Goal: Information Seeking & Learning: Learn about a topic

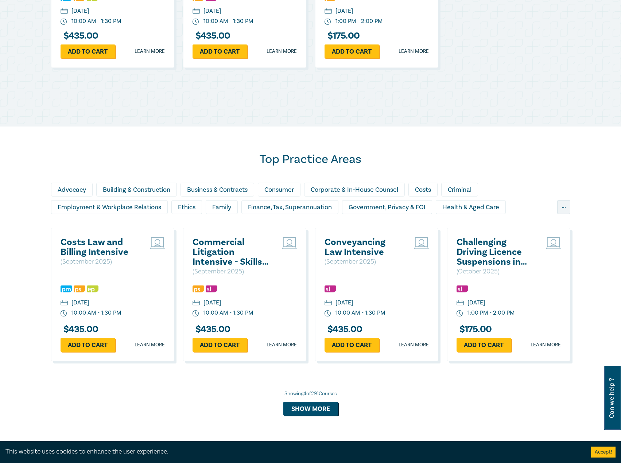
click at [97, 249] on h2 "Costs Law and Billing Intensive" at bounding box center [100, 247] width 78 height 20
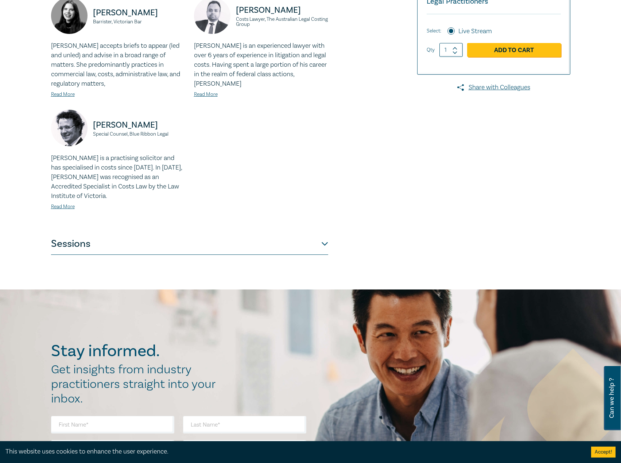
scroll to position [255, 0]
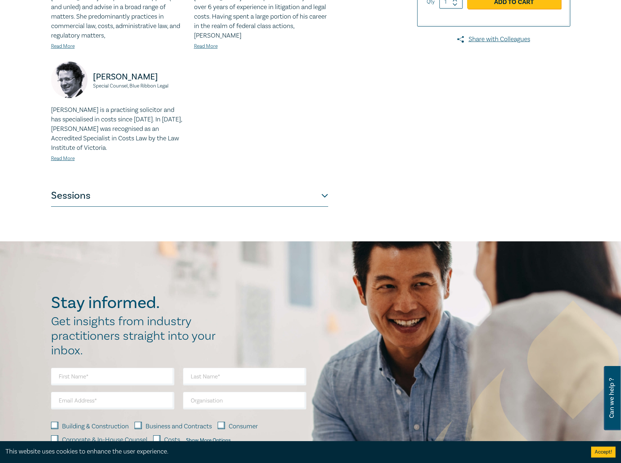
click at [160, 189] on button "Sessions" at bounding box center [189, 196] width 277 height 22
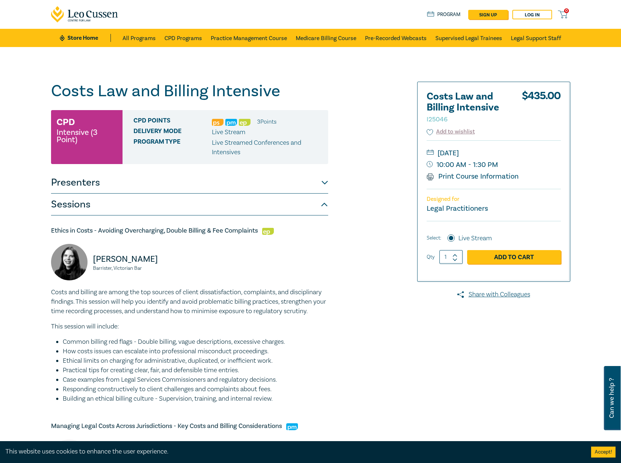
scroll to position [73, 0]
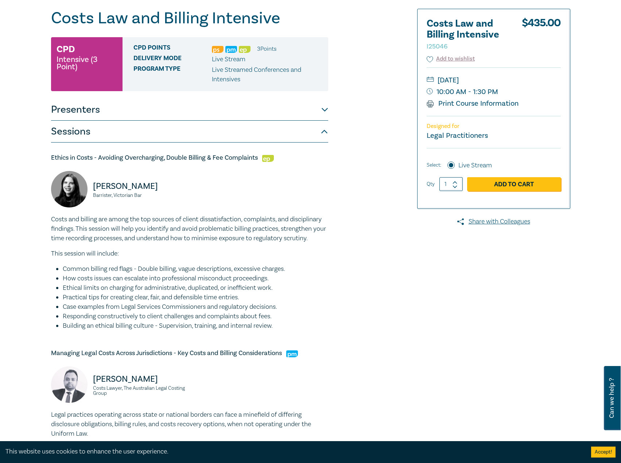
click at [168, 112] on button "Presenters" at bounding box center [189, 110] width 277 height 22
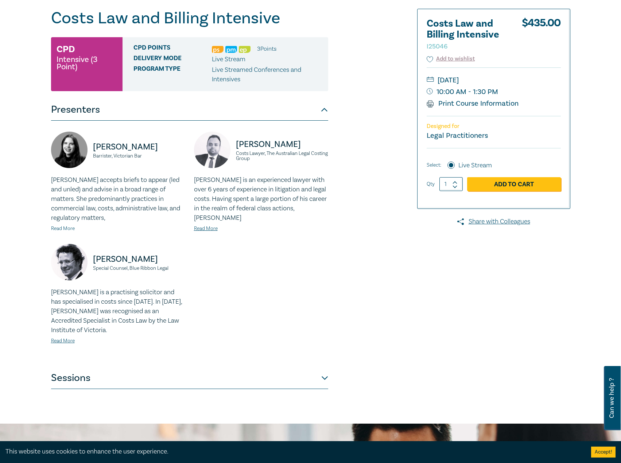
click at [68, 230] on link "Read More" at bounding box center [63, 228] width 24 height 7
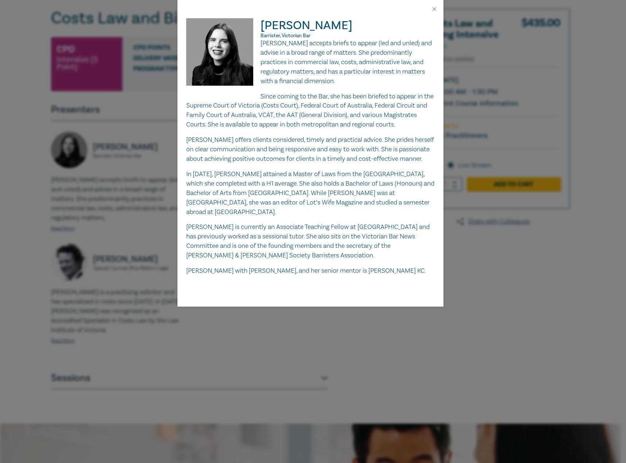
click at [105, 222] on div "[PERSON_NAME], Victorian Bar [PERSON_NAME] accepts briefs to appear (led and un…" at bounding box center [313, 231] width 626 height 463
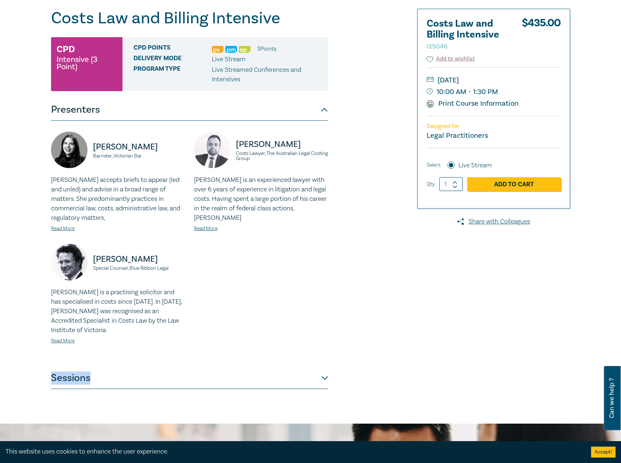
drag, startPoint x: 149, startPoint y: 381, endPoint x: 121, endPoint y: 380, distance: 28.1
click at [121, 380] on div "Presenters [PERSON_NAME], Victorian Bar [PERSON_NAME] accepts briefs to appear …" at bounding box center [189, 244] width 277 height 290
click at [118, 379] on button "Sessions" at bounding box center [189, 378] width 277 height 22
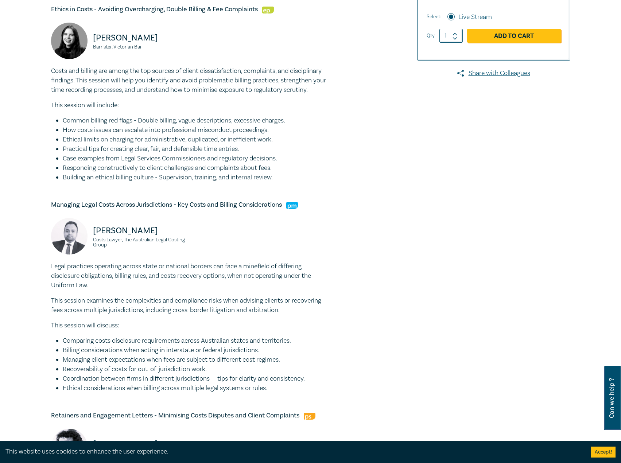
scroll to position [219, 0]
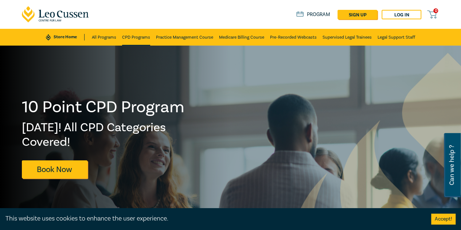
click at [134, 33] on link "CPD Programs" at bounding box center [136, 37] width 28 height 17
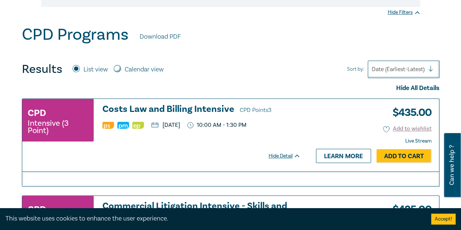
scroll to position [255, 0]
